Goal: Task Accomplishment & Management: Use online tool/utility

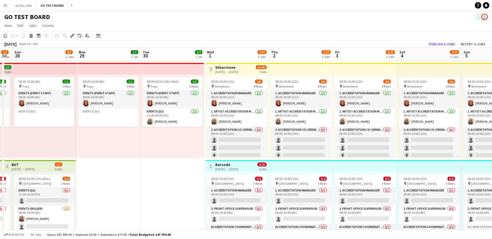
scroll to position [22, 0]
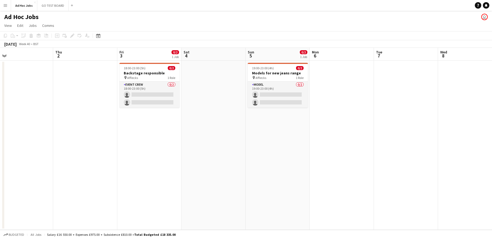
scroll to position [0, 138]
click at [53, 8] on button "GO TEST BOARD Close" at bounding box center [52, 5] width 31 height 10
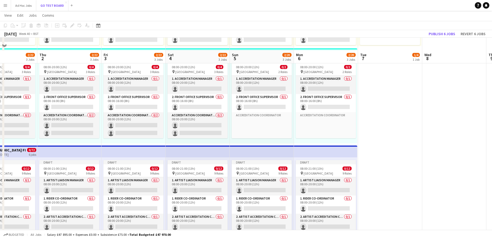
scroll to position [124, 0]
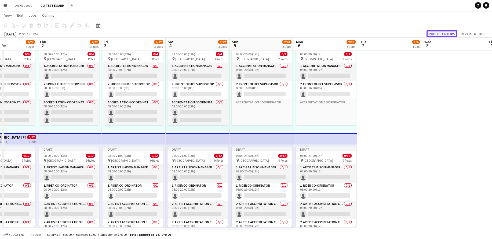
click at [441, 32] on button "Publish 6 jobs" at bounding box center [442, 33] width 31 height 7
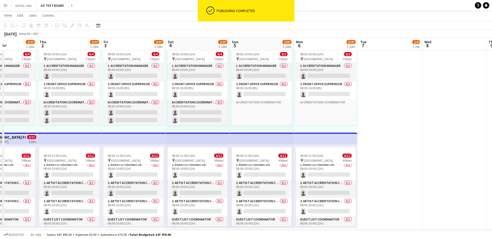
scroll to position [0, 0]
